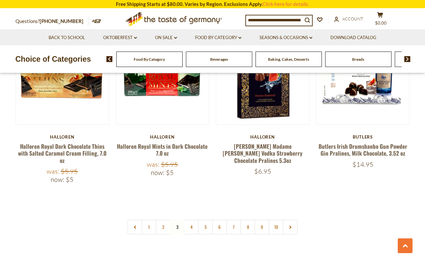
scroll to position [1514, 0]
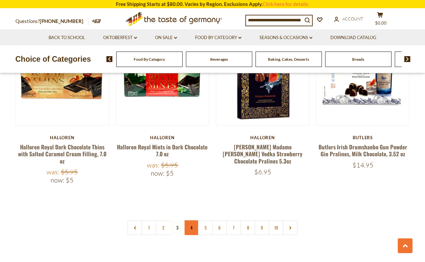
click at [191, 220] on link "4" at bounding box center [191, 227] width 15 height 15
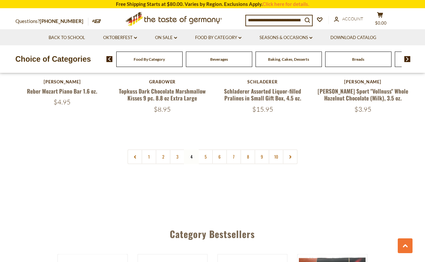
scroll to position [1486, 0]
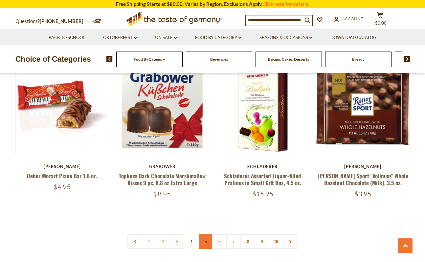
click at [205, 234] on link "5" at bounding box center [205, 241] width 15 height 15
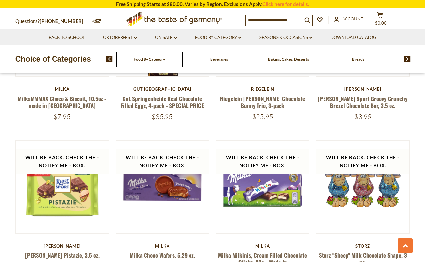
scroll to position [1456, 0]
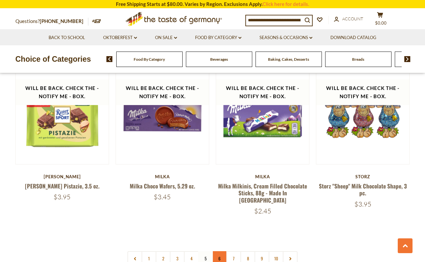
click at [217, 251] on link "6" at bounding box center [219, 258] width 15 height 15
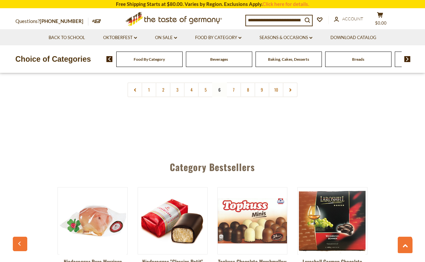
scroll to position [1596, 0]
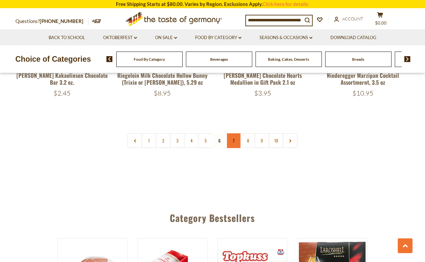
click at [234, 136] on link "7" at bounding box center [233, 140] width 15 height 15
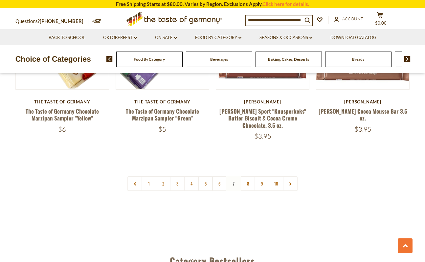
scroll to position [1594, 0]
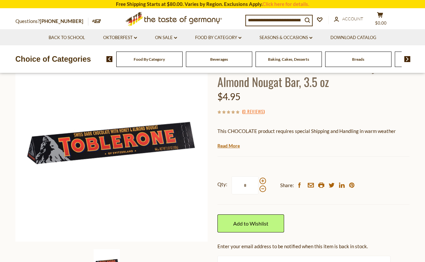
scroll to position [48, 0]
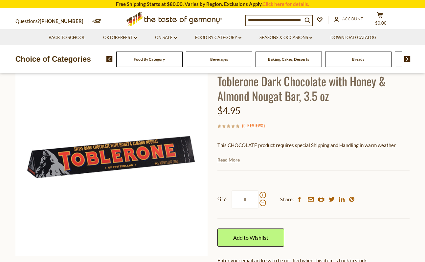
click at [221, 158] on link "Read More" at bounding box center [229, 160] width 22 height 7
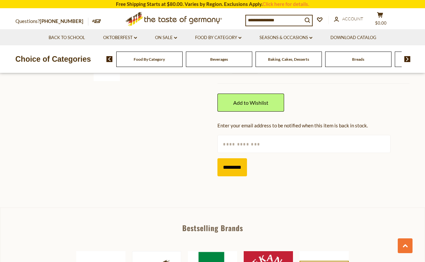
scroll to position [309, 0]
